Goal: Transaction & Acquisition: Purchase product/service

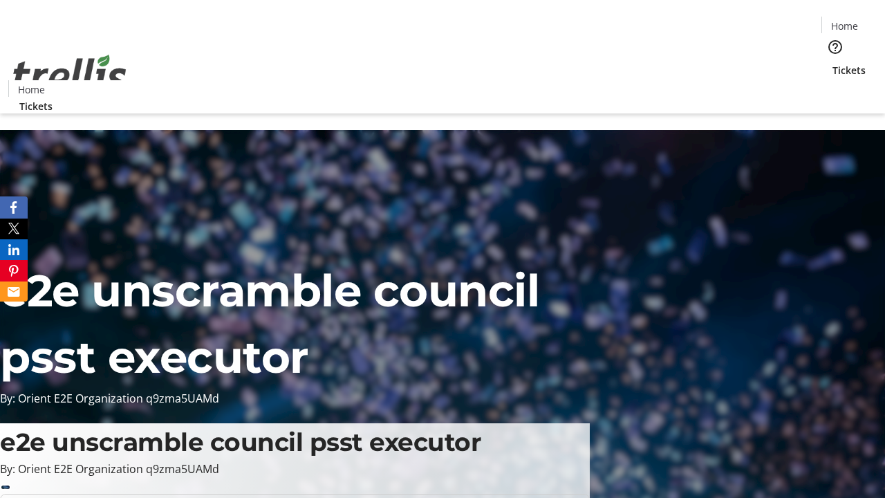
click at [832, 63] on span "Tickets" at bounding box center [848, 70] width 33 height 15
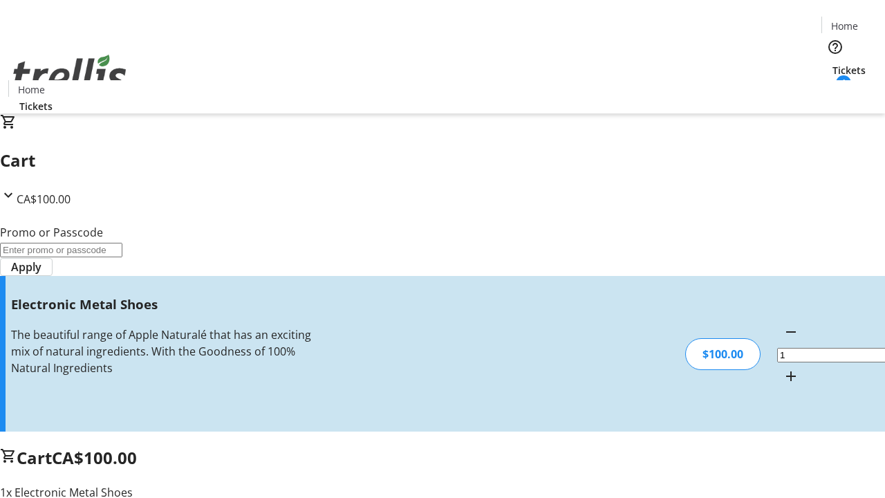
type input "FREE"
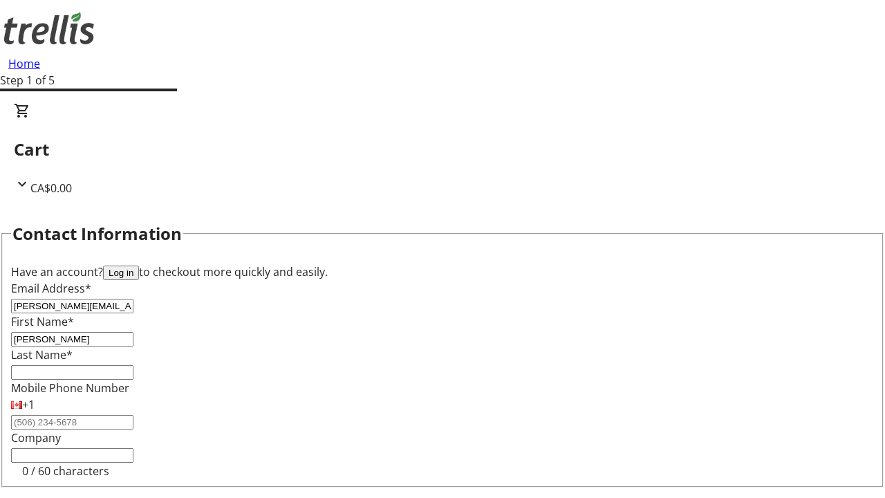
type input "[PERSON_NAME]"
